Goal: Check status

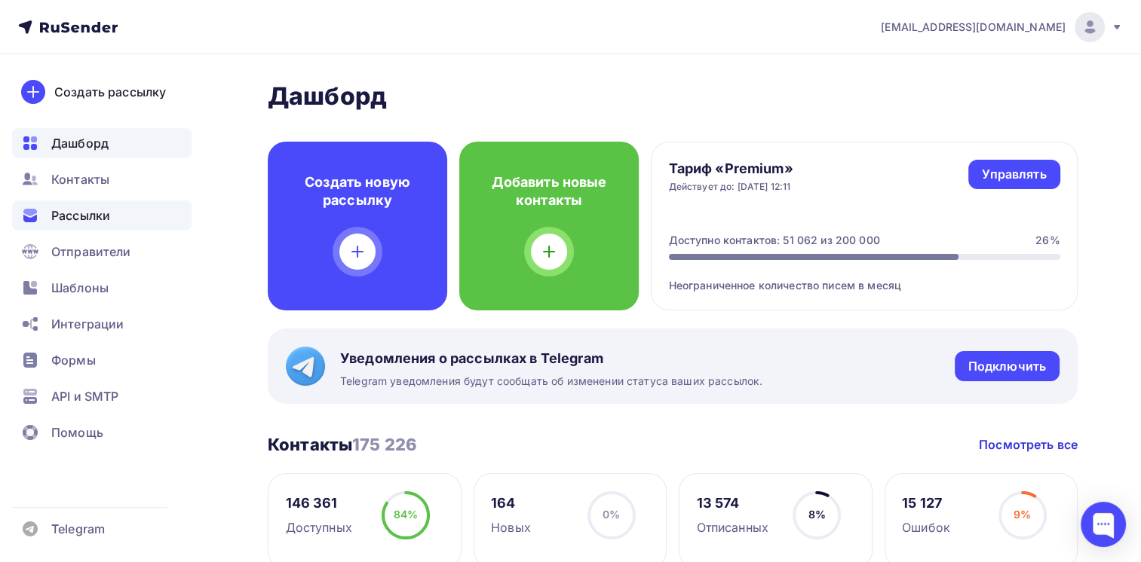
click at [90, 221] on span "Рассылки" at bounding box center [80, 216] width 59 height 18
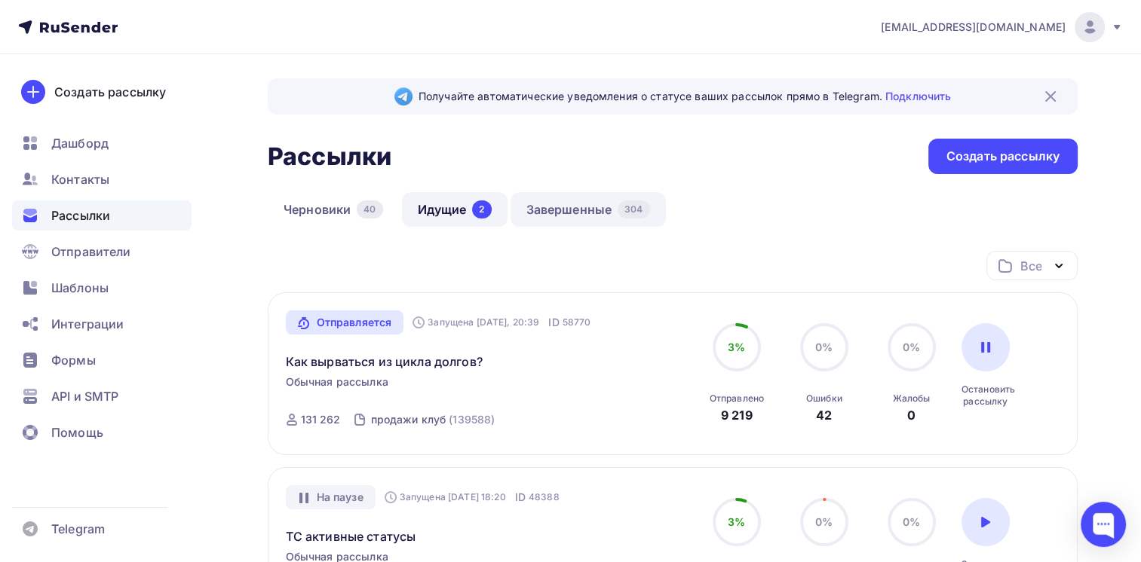
click at [562, 208] on link "Завершенные 304" at bounding box center [587, 209] width 155 height 35
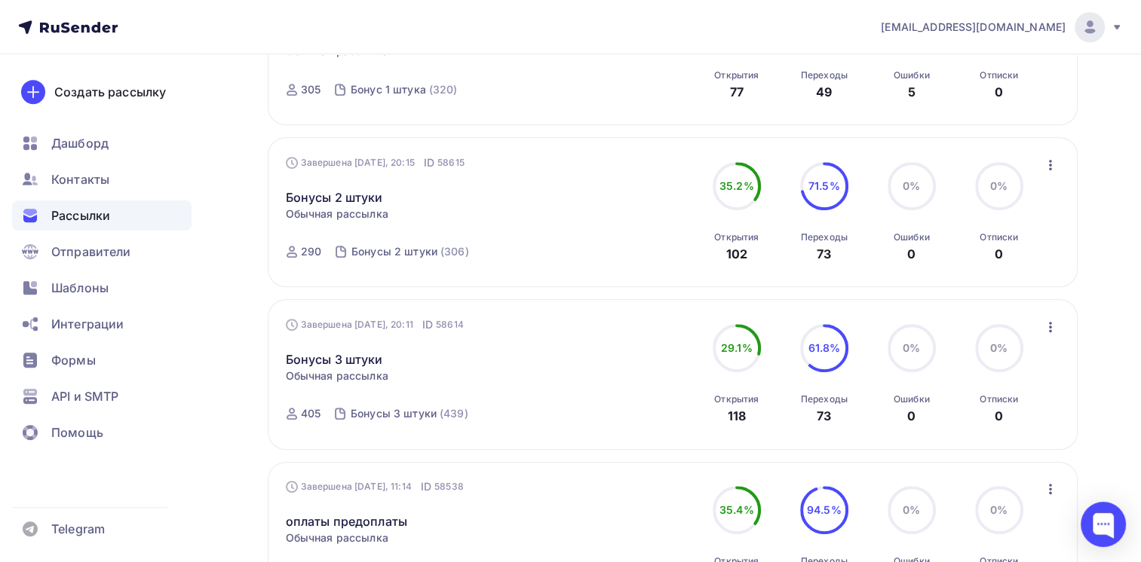
scroll to position [802, 0]
click at [349, 353] on link "Бонусы 3 штуки" at bounding box center [334, 362] width 97 height 18
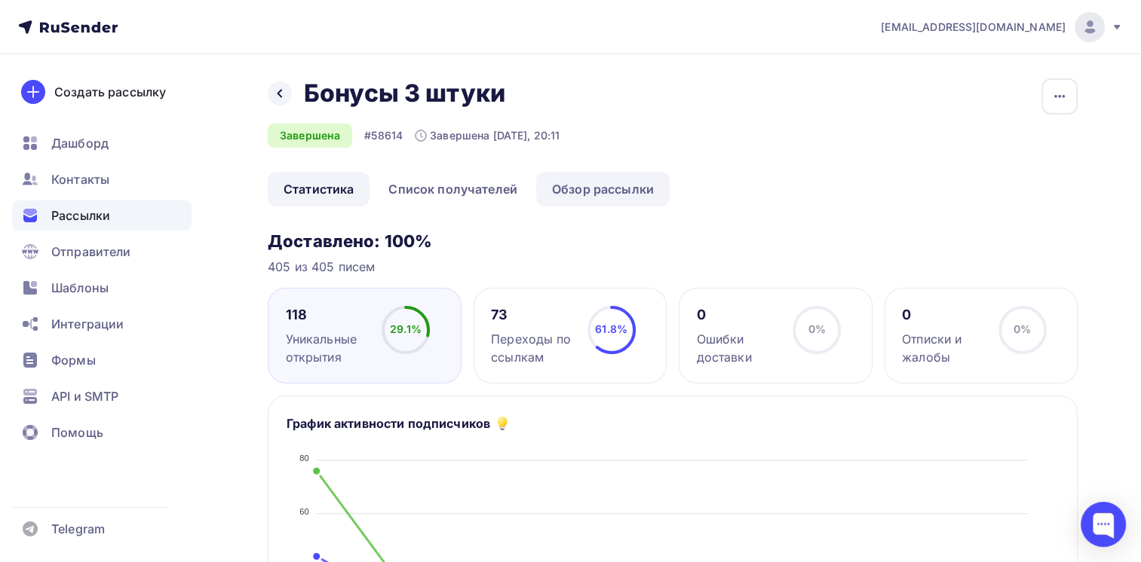
click at [597, 181] on link "Обзор рассылки" at bounding box center [602, 189] width 133 height 35
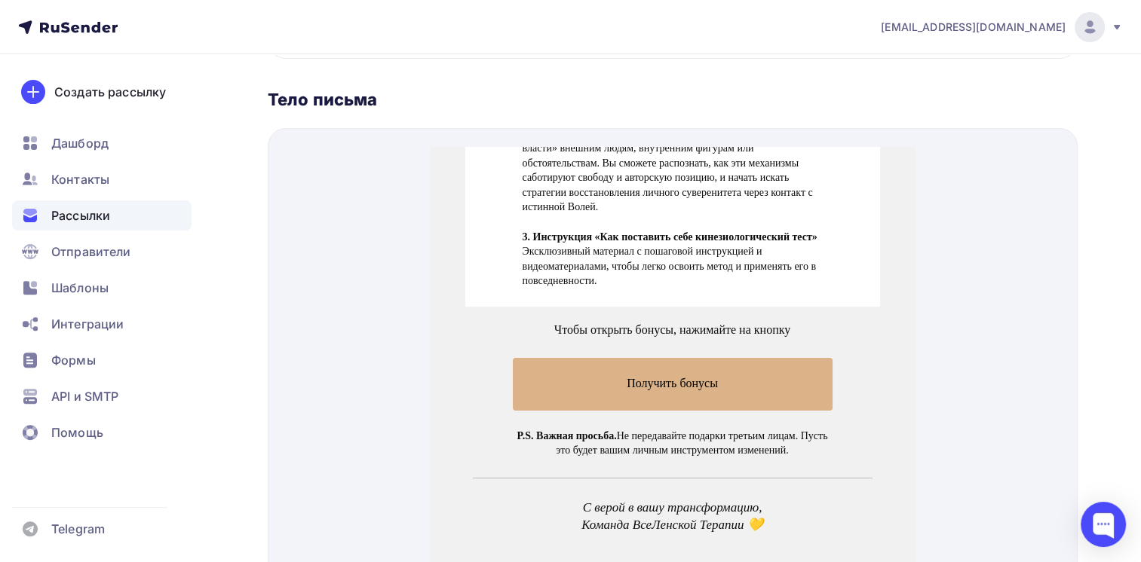
scroll to position [385, 0]
click at [638, 381] on span "Получить бонусы" at bounding box center [673, 365] width 320 height 52
